Goal: Transaction & Acquisition: Purchase product/service

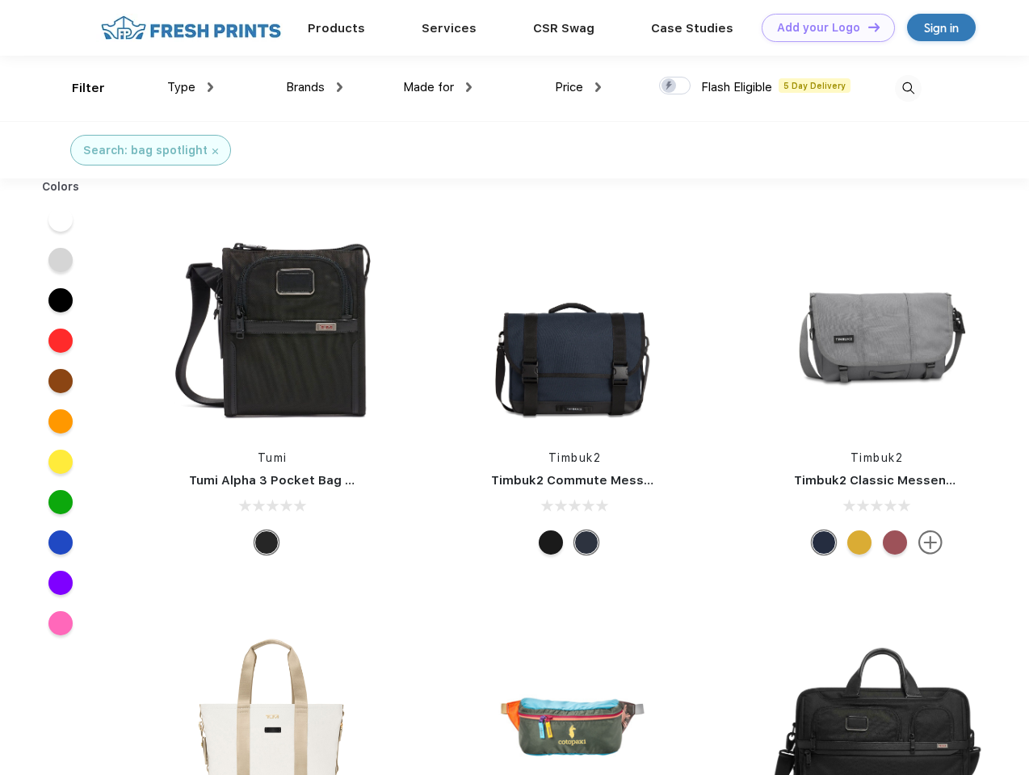
click at [822, 27] on link "Add your Logo Design Tool" at bounding box center [828, 28] width 133 height 28
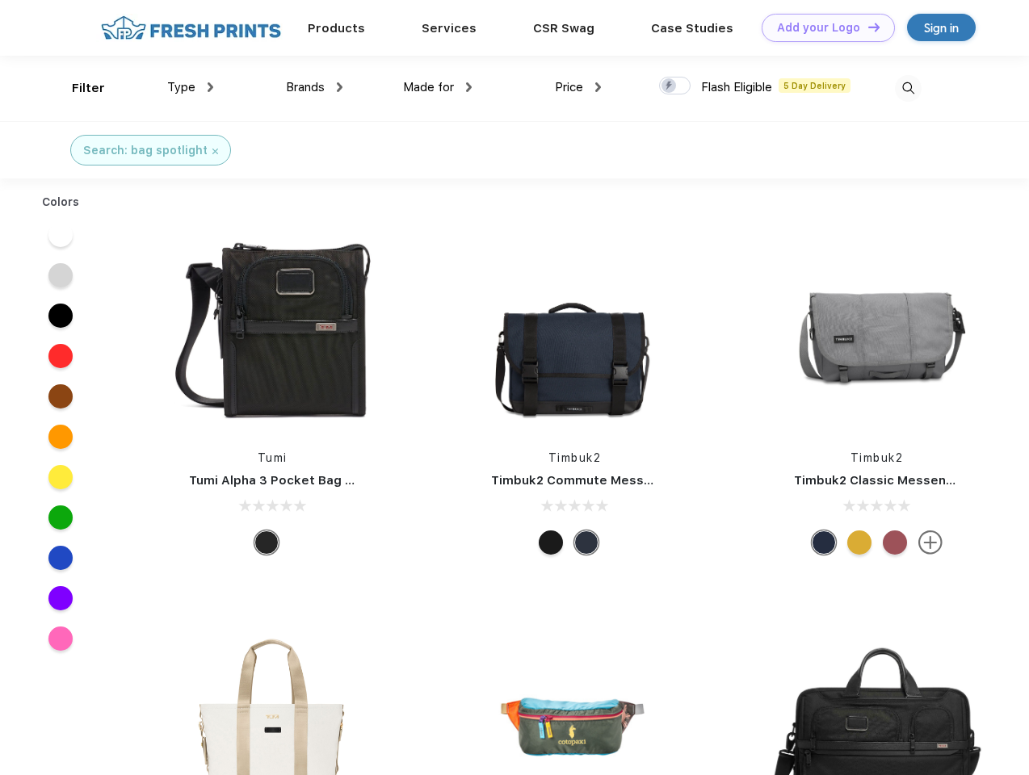
click at [0, 0] on div "Design Tool" at bounding box center [0, 0] width 0 height 0
click at [867, 27] on link "Add your Logo Design Tool" at bounding box center [828, 28] width 133 height 28
click at [78, 88] on div "Filter" at bounding box center [88, 88] width 33 height 19
click at [191, 87] on span "Type" at bounding box center [181, 87] width 28 height 15
click at [314, 87] on span "Brands" at bounding box center [305, 87] width 39 height 15
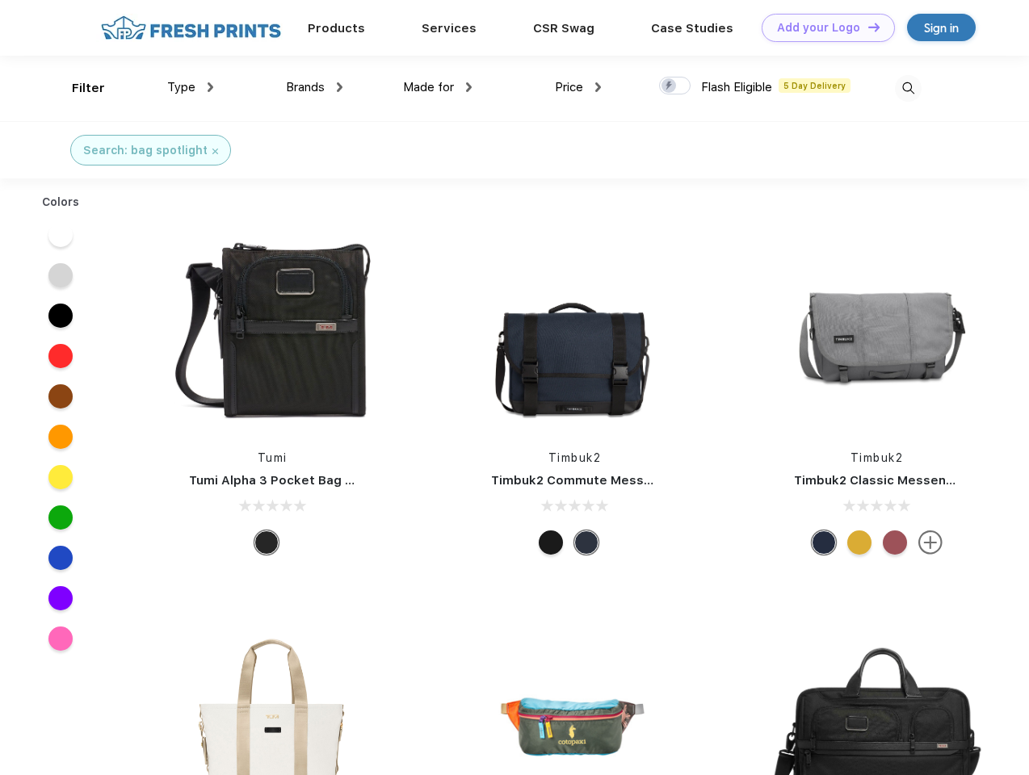
click at [438, 87] on span "Made for" at bounding box center [428, 87] width 51 height 15
click at [578, 87] on span "Price" at bounding box center [569, 87] width 28 height 15
click at [675, 86] on div at bounding box center [674, 86] width 31 height 18
click at [670, 86] on input "checkbox" at bounding box center [664, 81] width 10 height 10
click at [908, 88] on img at bounding box center [908, 88] width 27 height 27
